Goal: Task Accomplishment & Management: Use online tool/utility

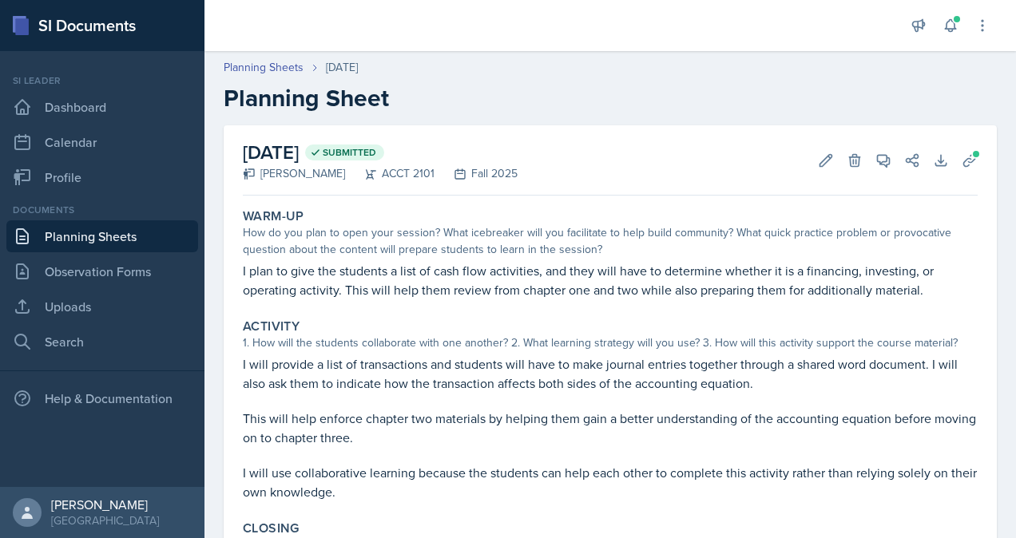
click at [111, 242] on link "Planning Sheets" at bounding box center [102, 236] width 192 height 32
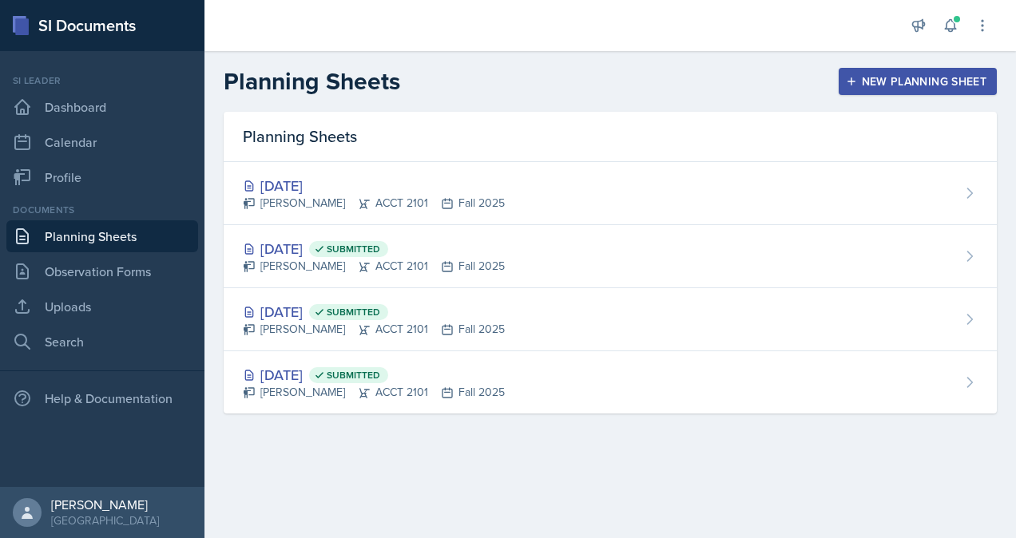
click at [870, 85] on div "New Planning Sheet" at bounding box center [917, 81] width 137 height 13
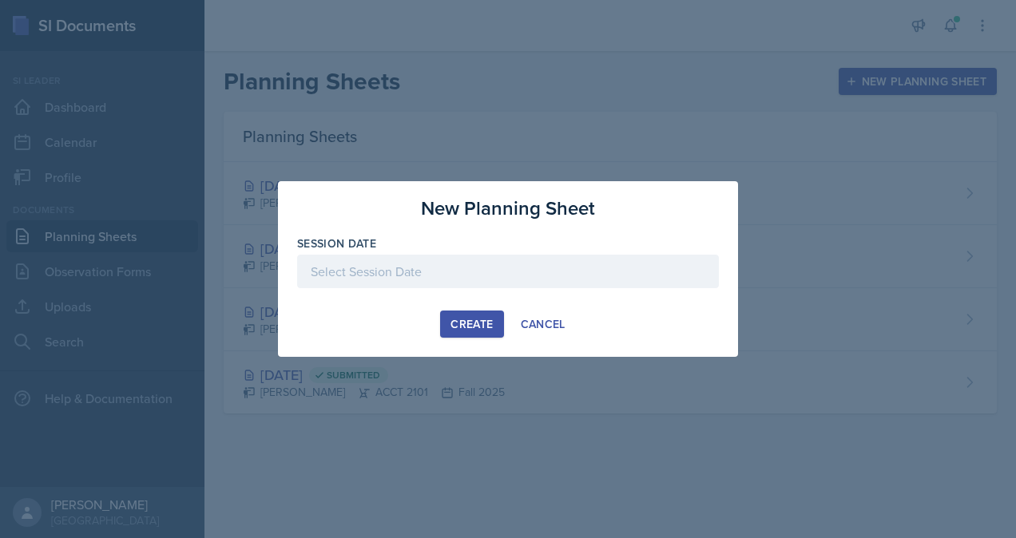
click at [516, 263] on div at bounding box center [508, 272] width 422 height 34
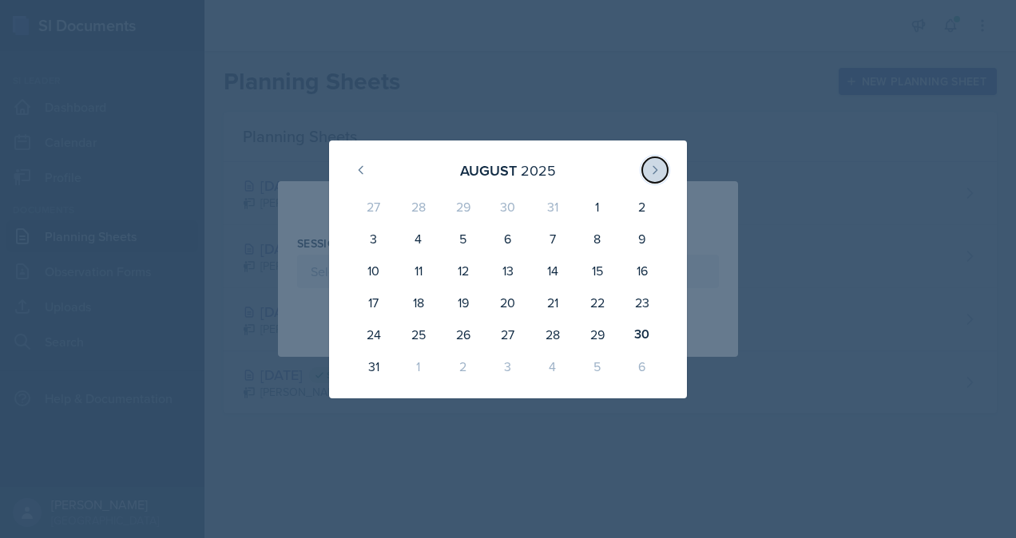
click at [651, 177] on button at bounding box center [655, 170] width 26 height 26
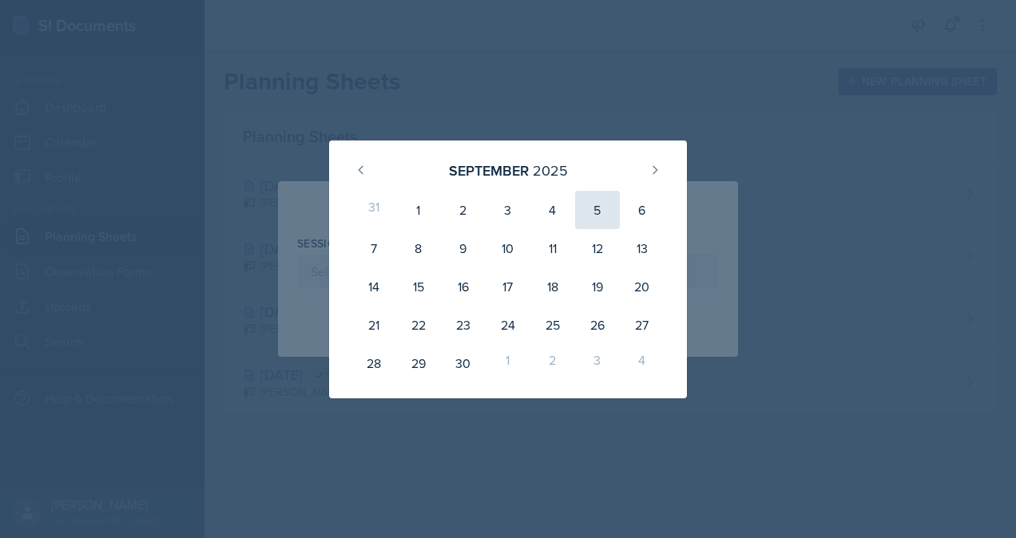
click at [607, 215] on div "5" at bounding box center [597, 210] width 45 height 38
type input "[DATE]"
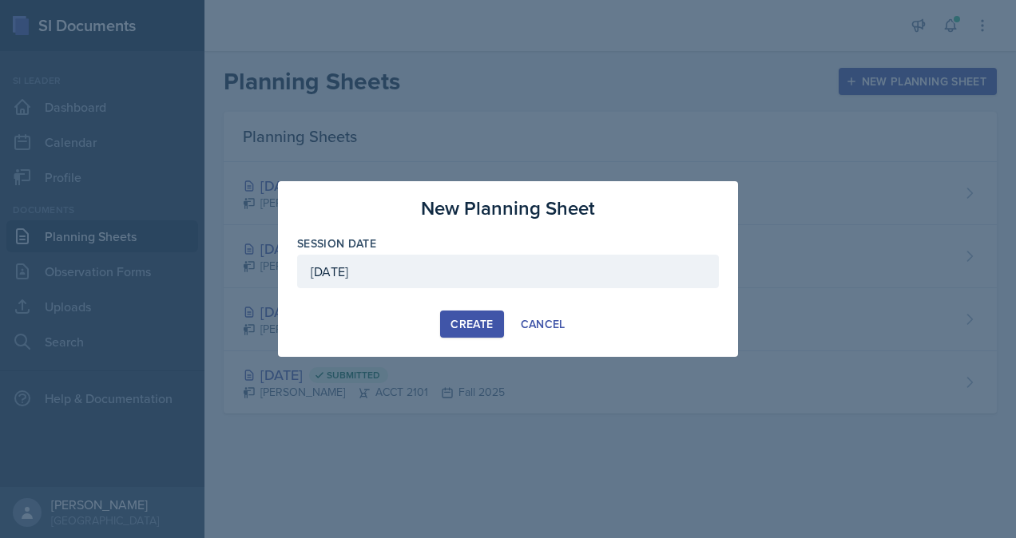
click at [479, 321] on div "Create" at bounding box center [471, 324] width 42 height 13
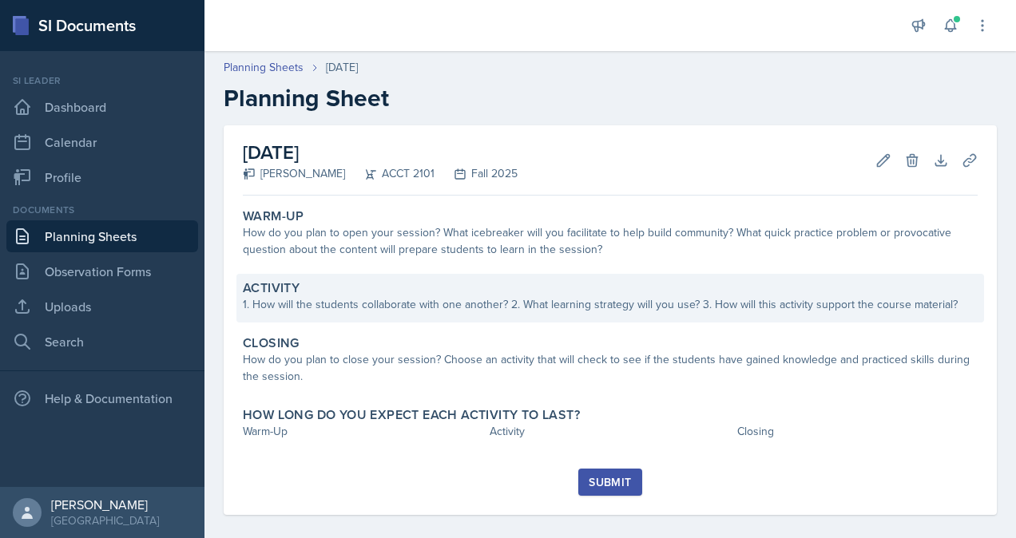
scroll to position [14, 0]
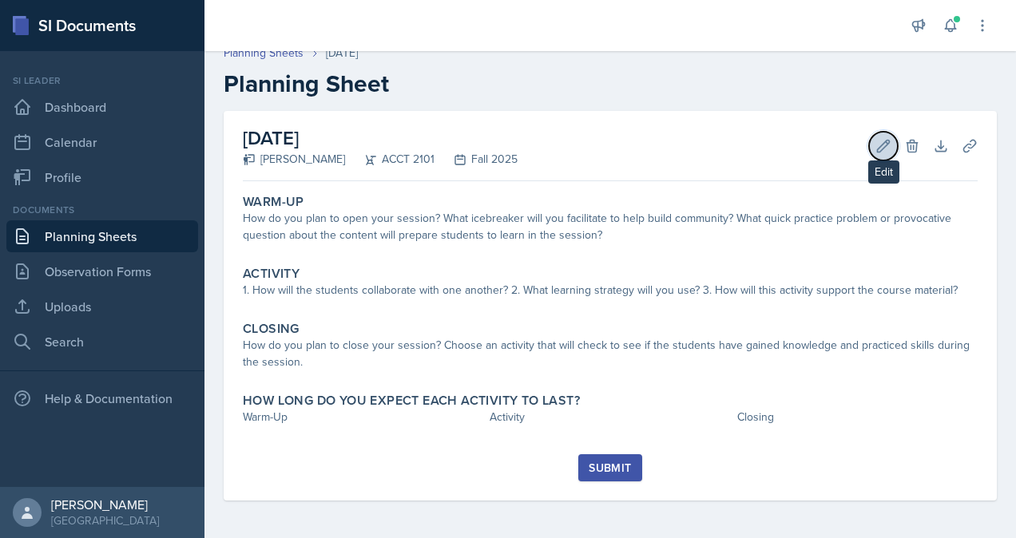
click at [875, 148] on icon at bounding box center [883, 146] width 16 height 16
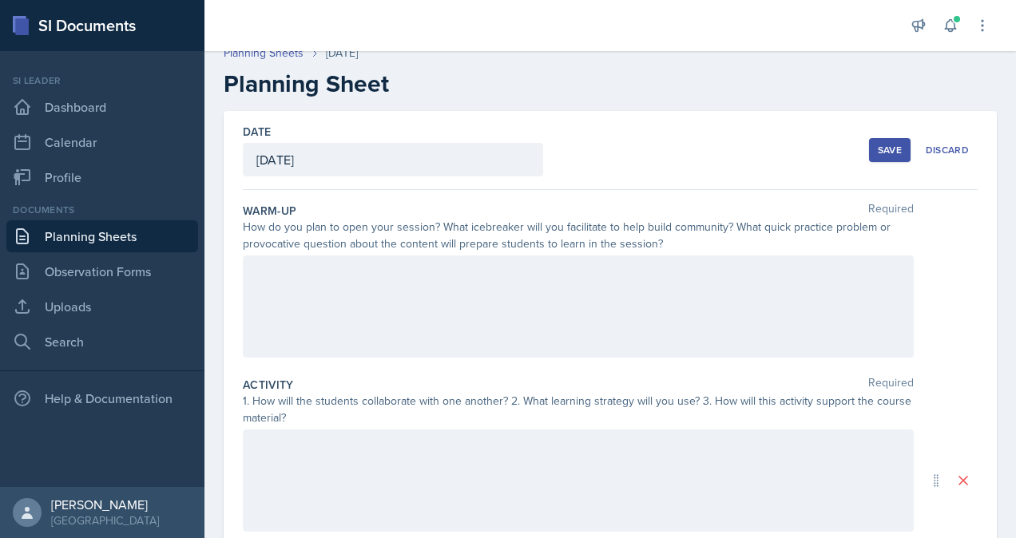
click at [426, 303] on div at bounding box center [578, 306] width 671 height 102
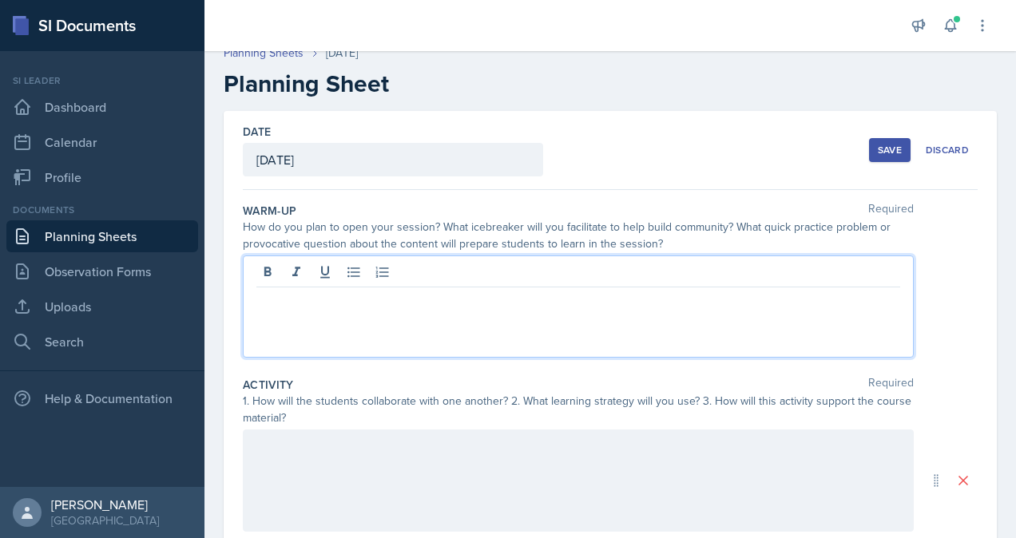
scroll to position [42, 0]
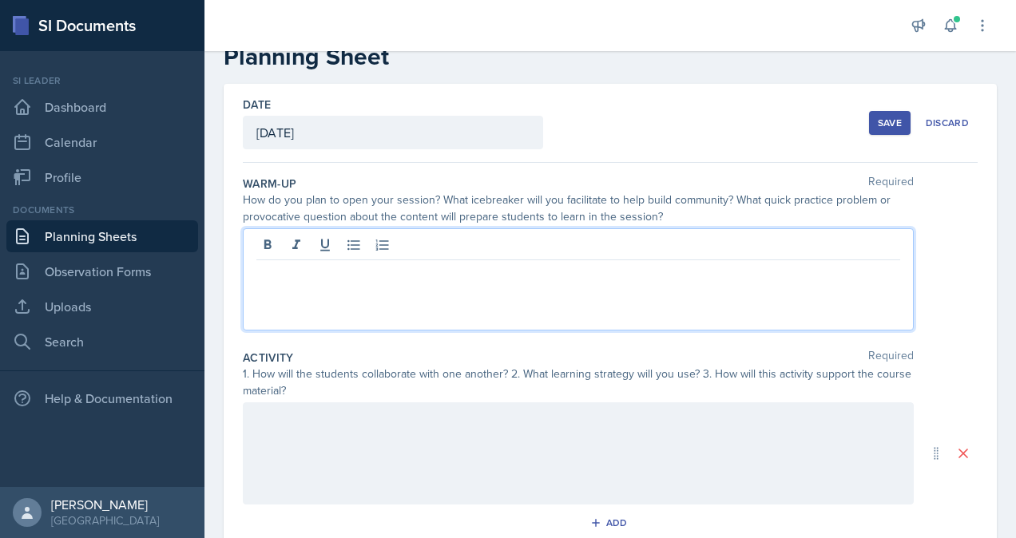
click at [886, 123] on div "Save" at bounding box center [889, 123] width 24 height 13
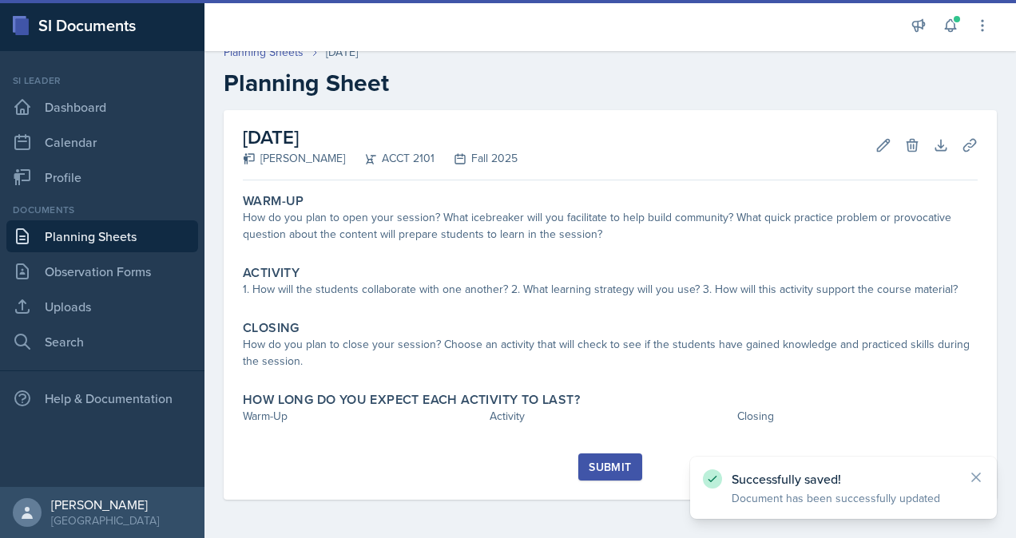
scroll to position [14, 0]
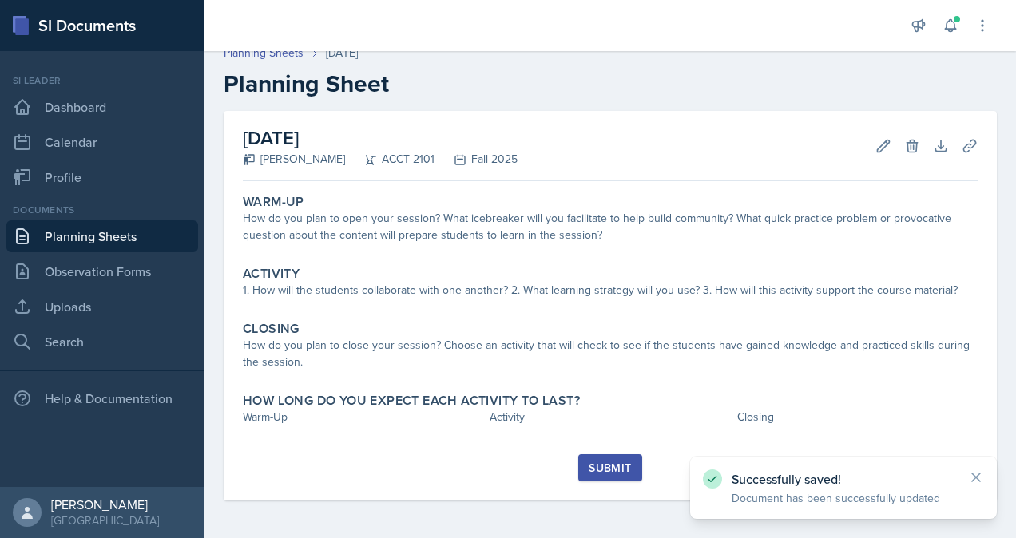
click at [144, 233] on link "Planning Sheets" at bounding box center [102, 236] width 192 height 32
